Goal: Information Seeking & Learning: Learn about a topic

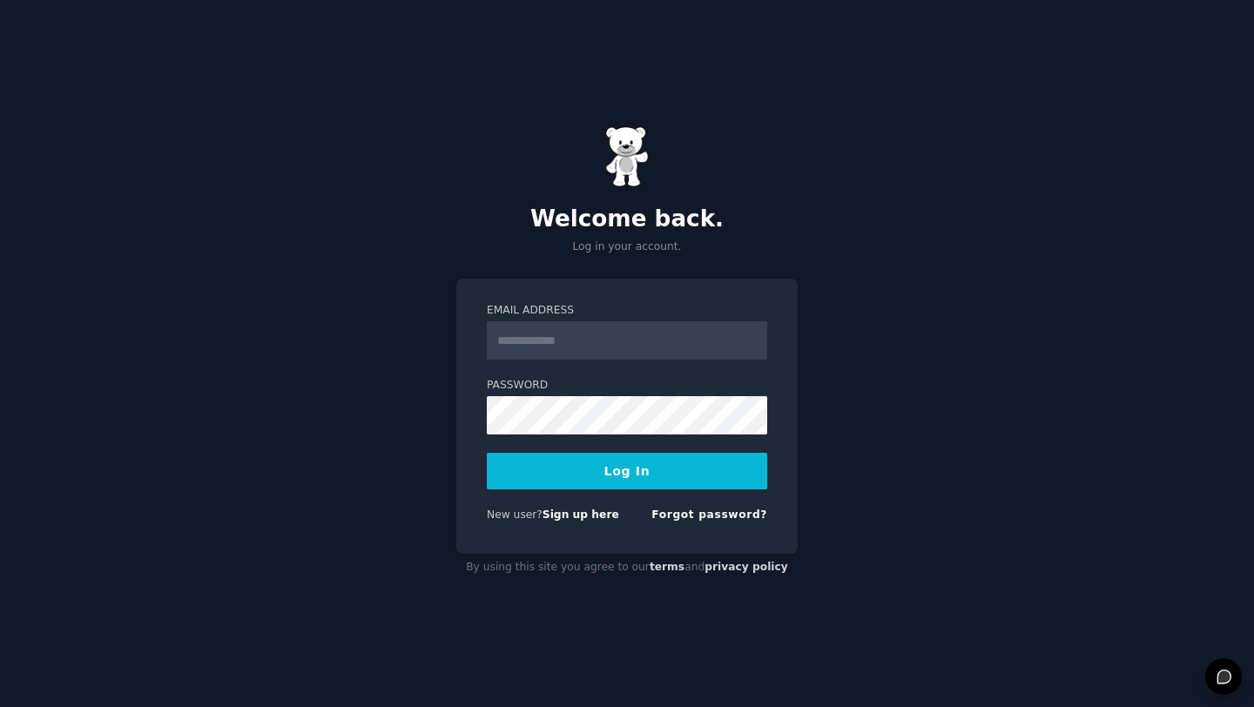
click at [596, 345] on input "Email Address" at bounding box center [627, 340] width 280 height 38
type input "**********"
click at [632, 479] on button "Log In" at bounding box center [627, 471] width 280 height 37
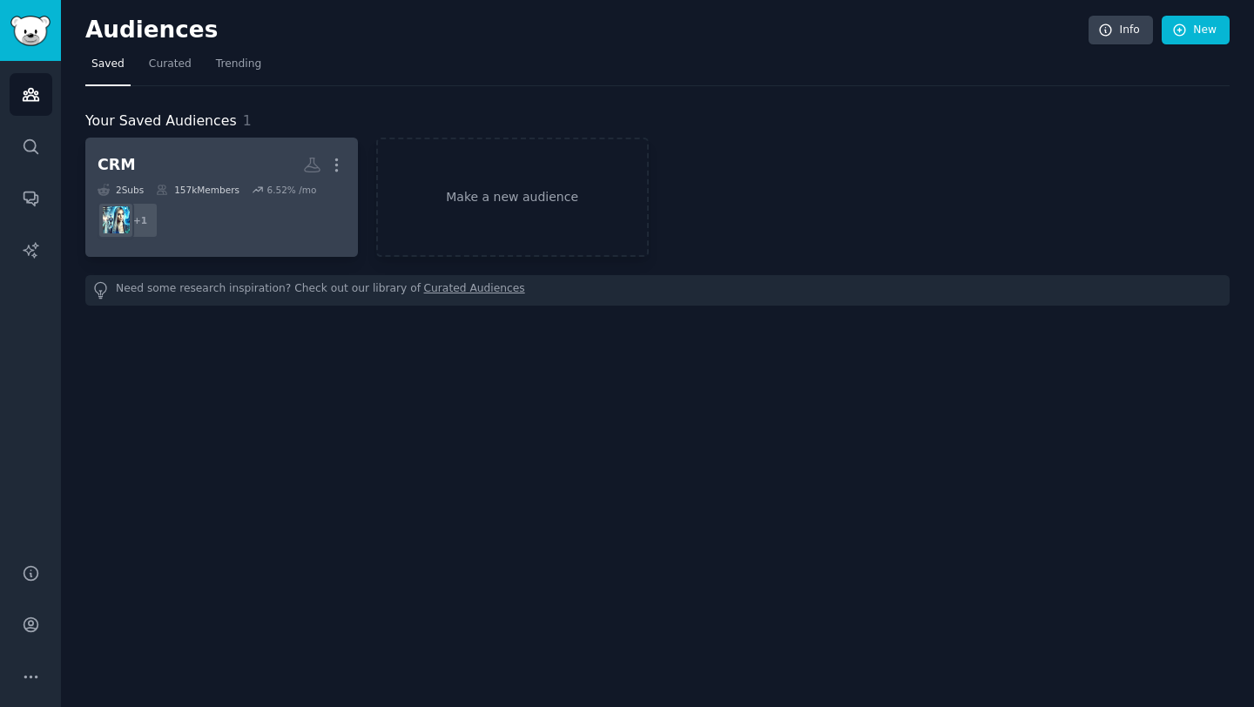
click at [217, 162] on h2 "CRM More" at bounding box center [222, 165] width 248 height 30
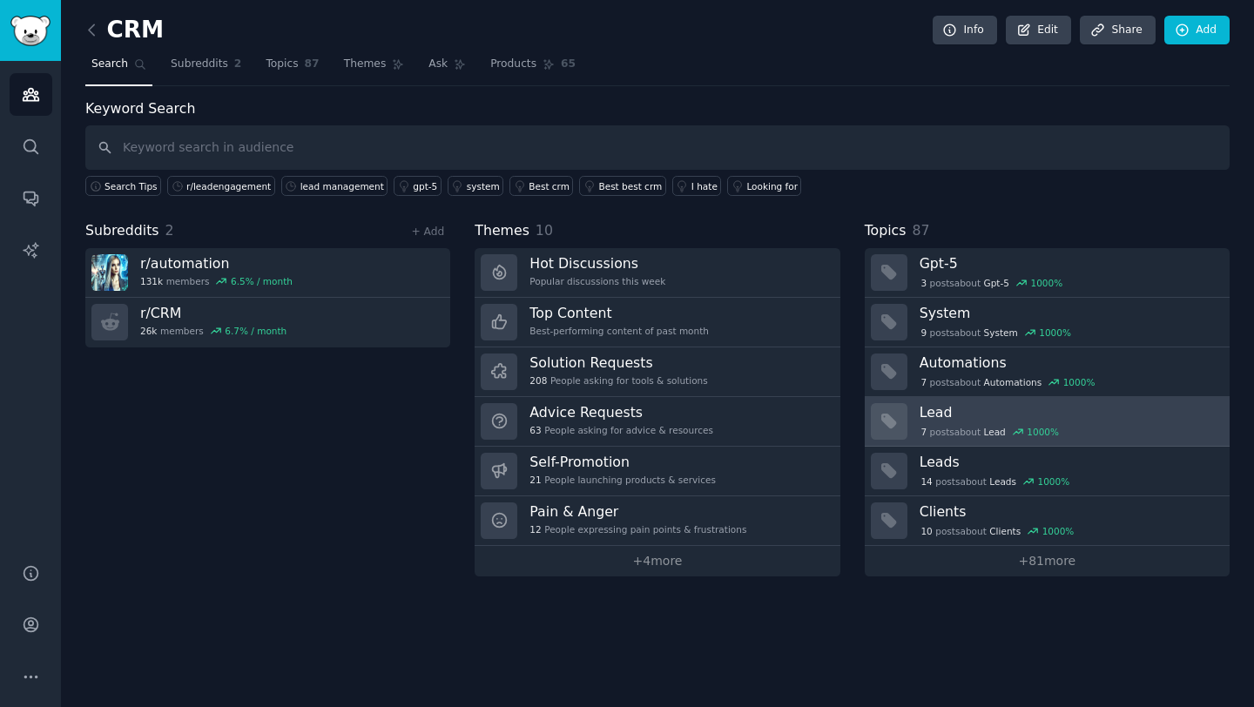
click at [949, 418] on h3 "Lead" at bounding box center [1068, 412] width 298 height 18
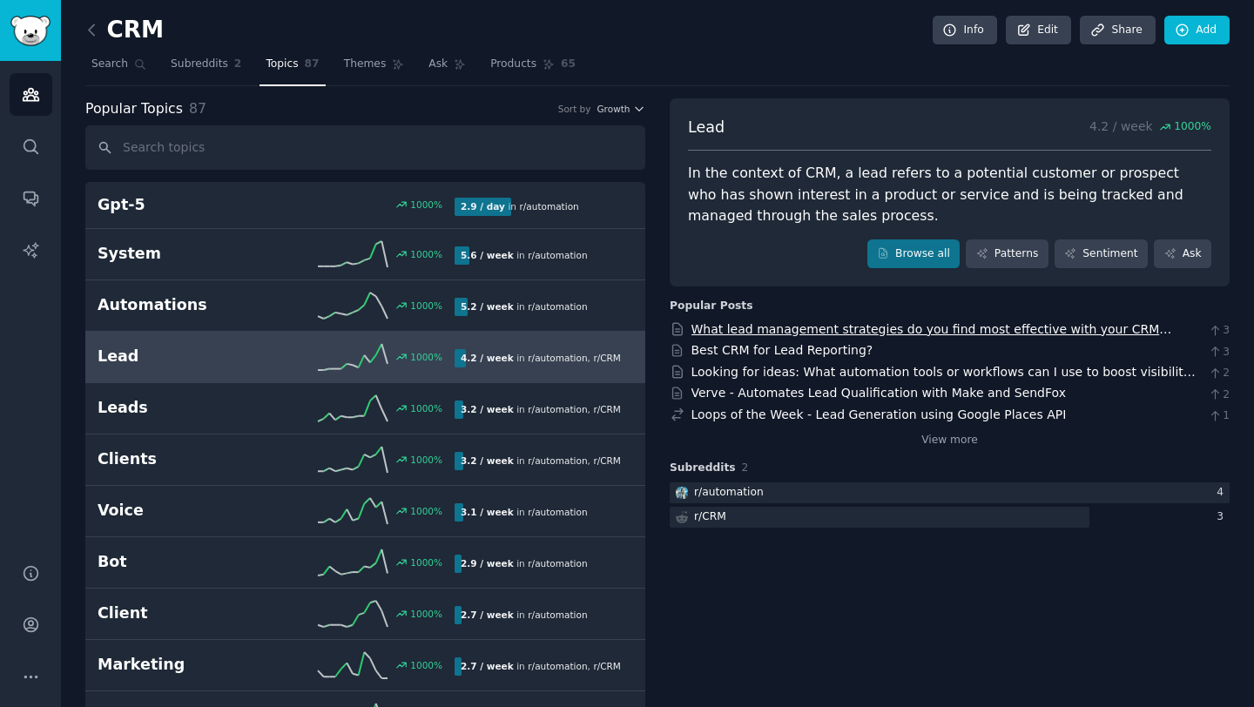
click at [887, 325] on link "What lead management strategies do you find most effective with your CRM system?" at bounding box center [931, 338] width 481 height 32
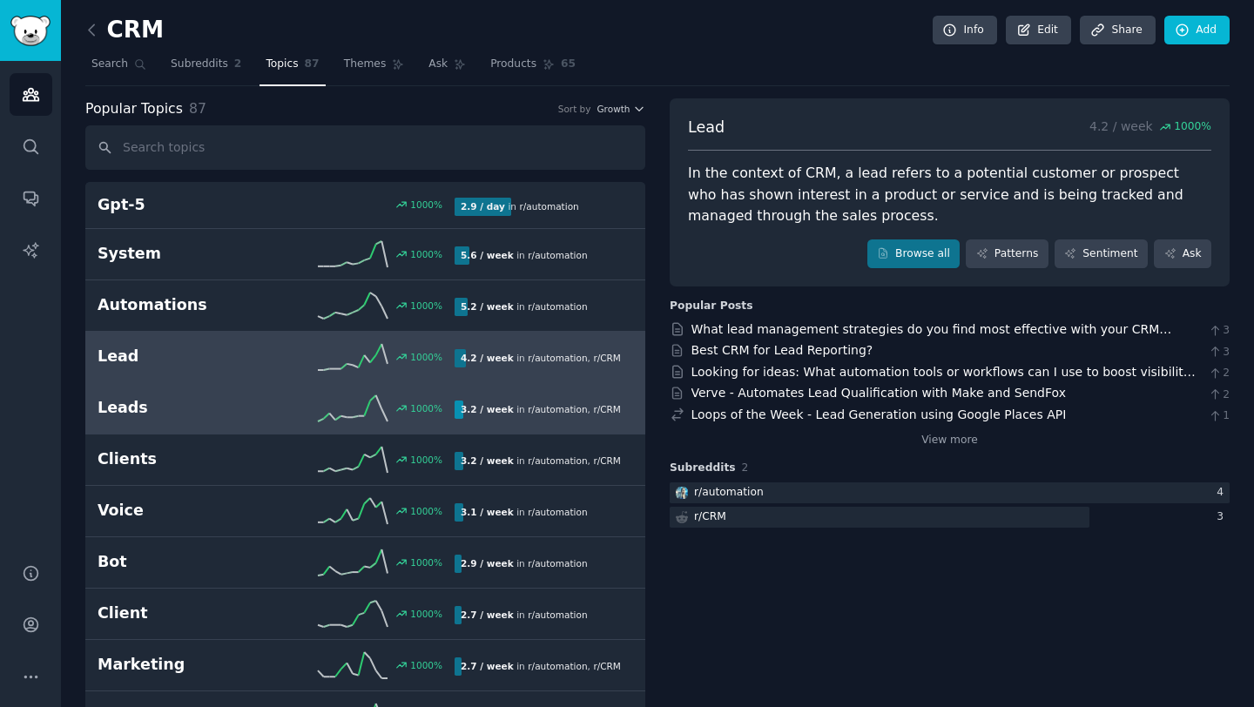
click at [214, 422] on link "Leads 1000 % 3.2 / week in r/ automation , r/ CRM" at bounding box center [365, 408] width 560 height 51
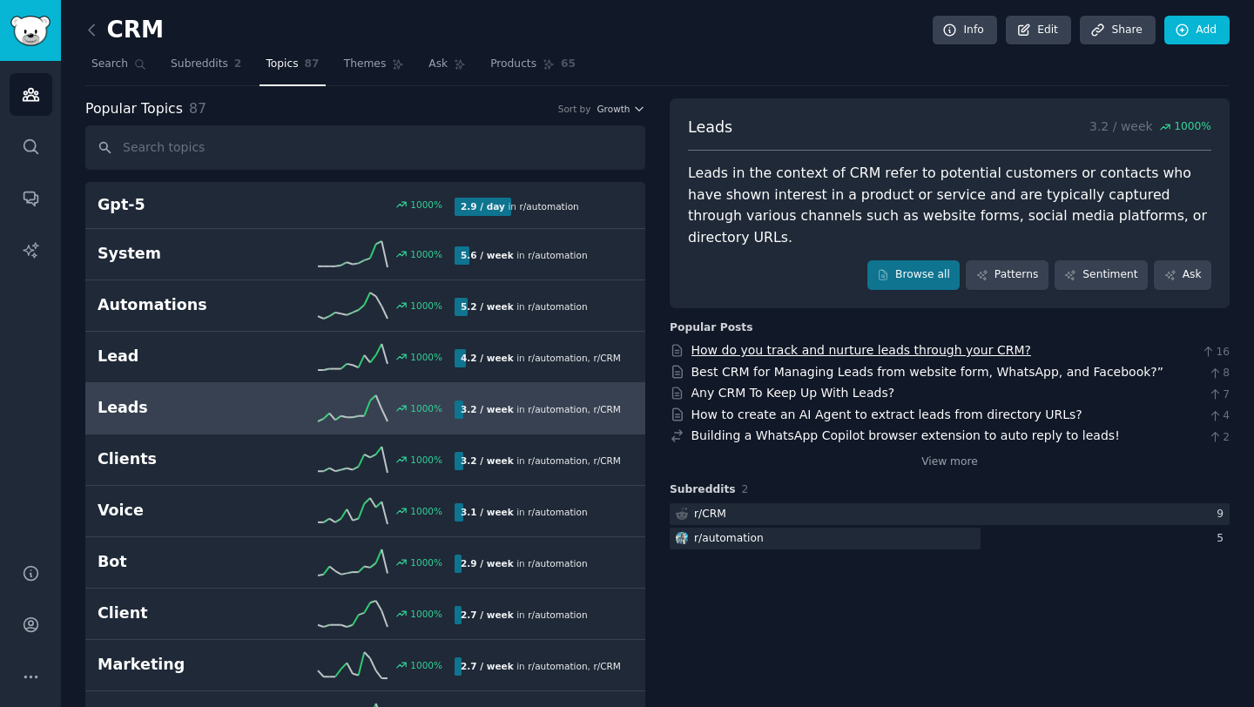
click at [898, 343] on link "How do you track and nurture leads through your CRM?" at bounding box center [861, 350] width 340 height 14
